Goal: Task Accomplishment & Management: Manage account settings

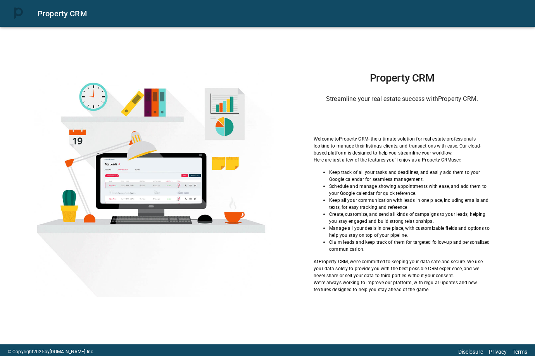
scroll to position [1, 0]
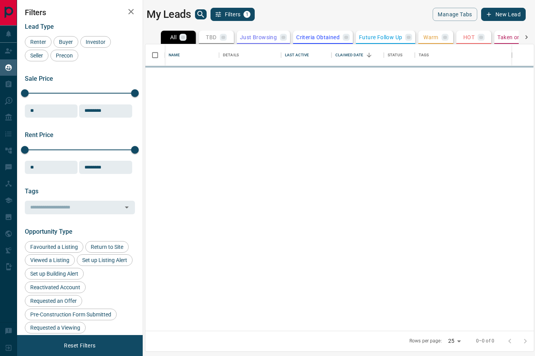
scroll to position [286, 389]
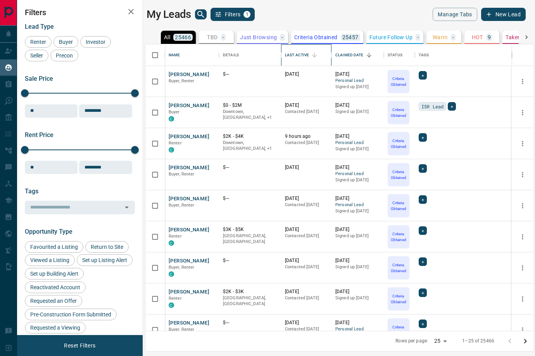
click at [299, 50] on div "Last Active" at bounding box center [297, 55] width 24 height 22
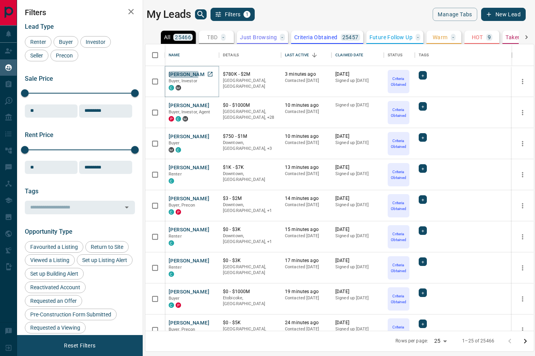
click at [180, 74] on button "[PERSON_NAME]" at bounding box center [189, 74] width 41 height 7
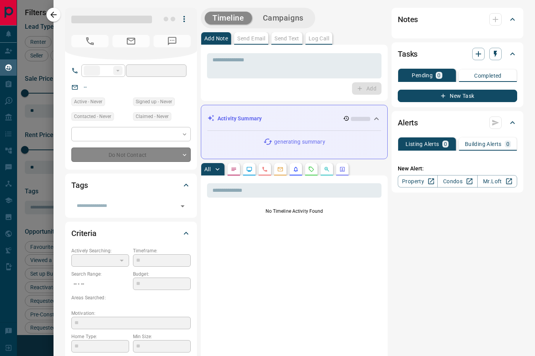
scroll to position [0, 0]
type input "**"
type input "**********"
type input "*"
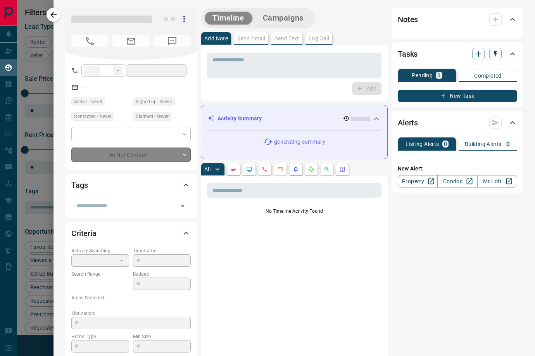
type input "**********"
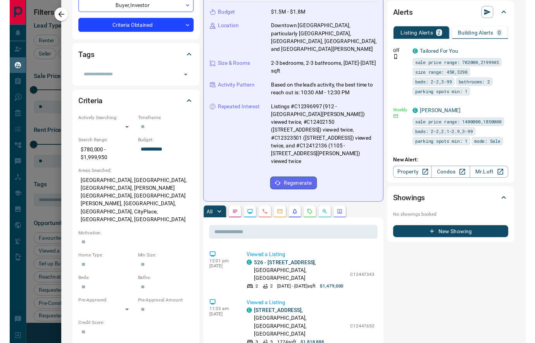
scroll to position [128, 0]
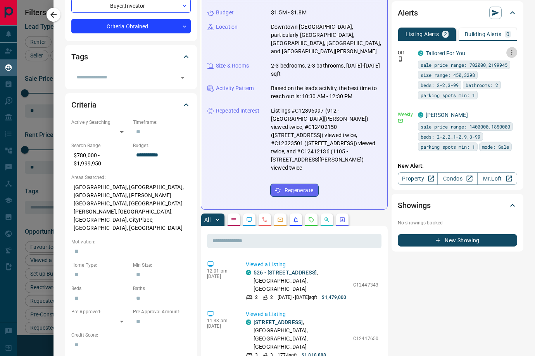
click at [512, 52] on icon "button" at bounding box center [511, 52] width 7 height 7
click at [507, 78] on li "Edit" at bounding box center [500, 78] width 34 height 12
click at [501, 77] on link "Edit" at bounding box center [497, 77] width 17 height 7
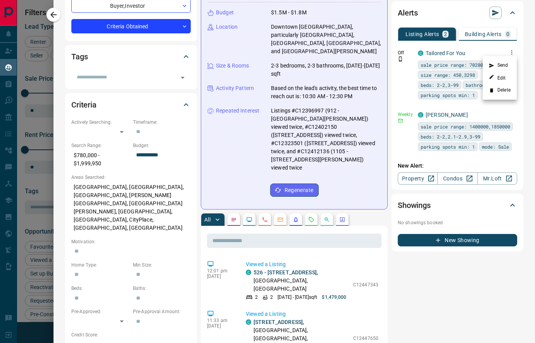
scroll to position [0, 0]
click at [148, 55] on div at bounding box center [267, 171] width 535 height 343
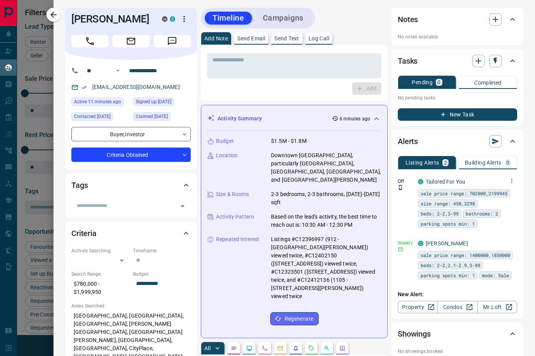
scroll to position [286, 389]
